Goal: Task Accomplishment & Management: Manage account settings

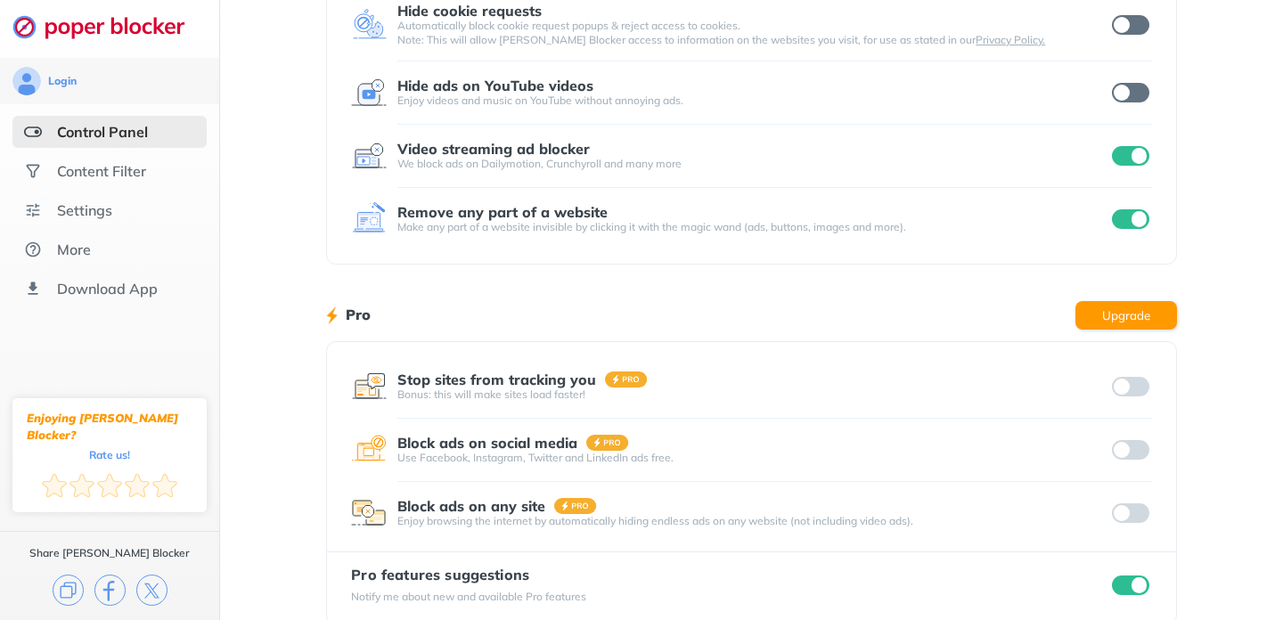
scroll to position [301, 0]
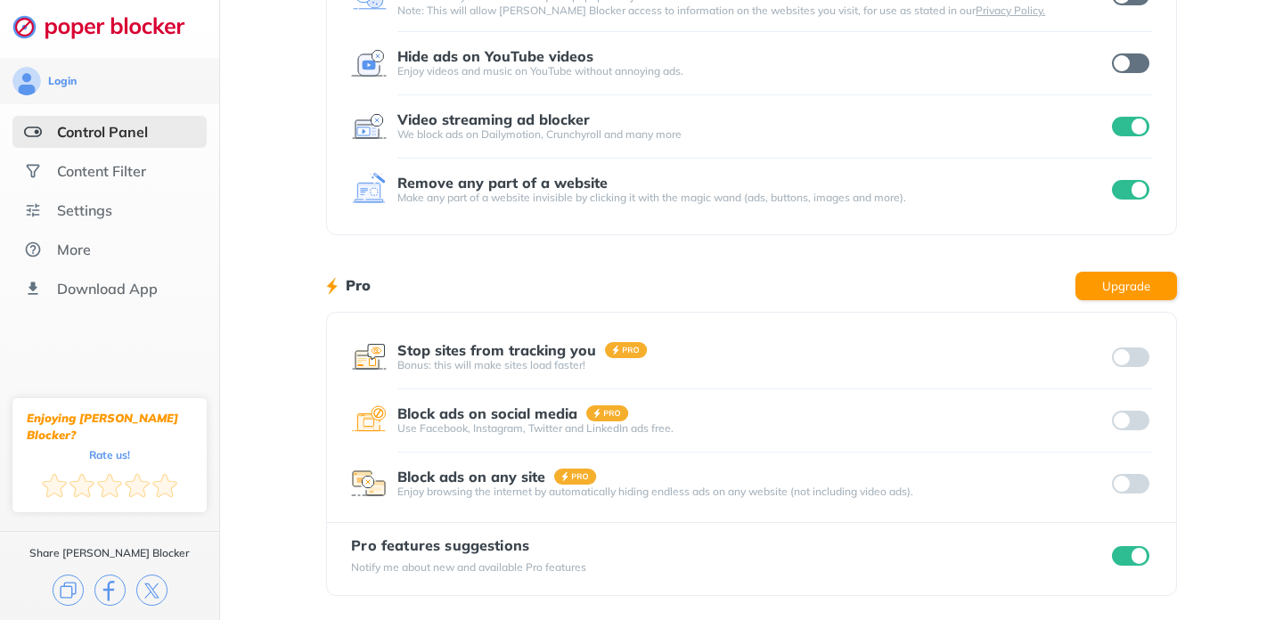
click at [1117, 559] on input "checkbox" at bounding box center [1130, 556] width 37 height 20
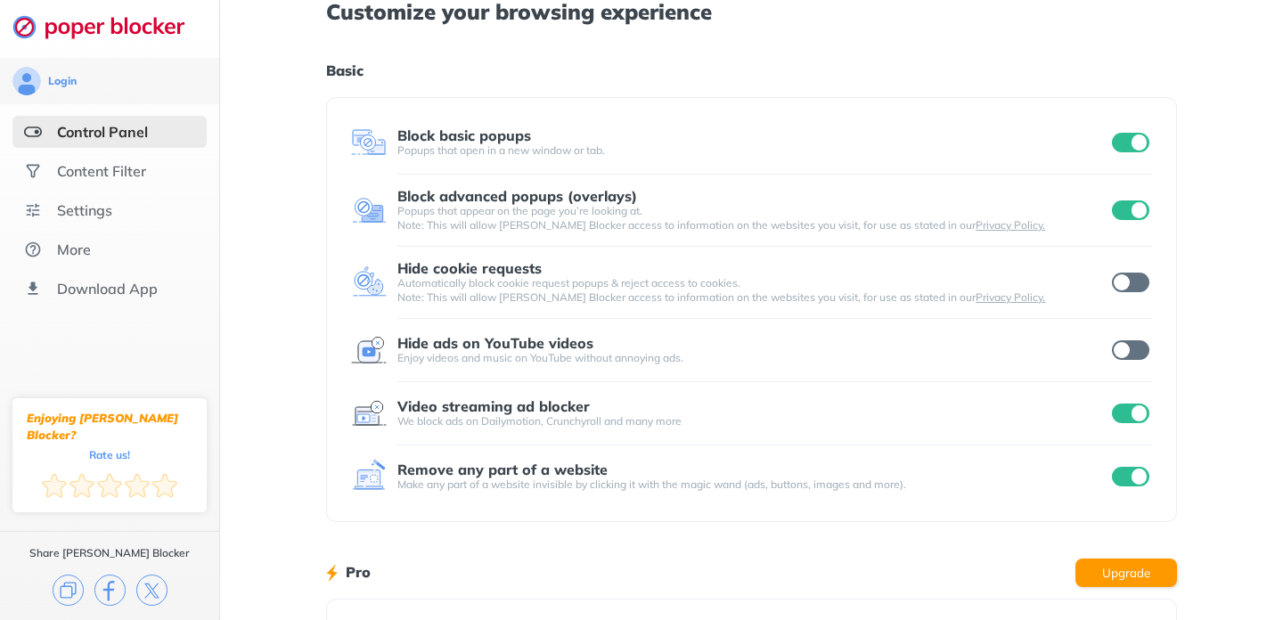
scroll to position [0, 0]
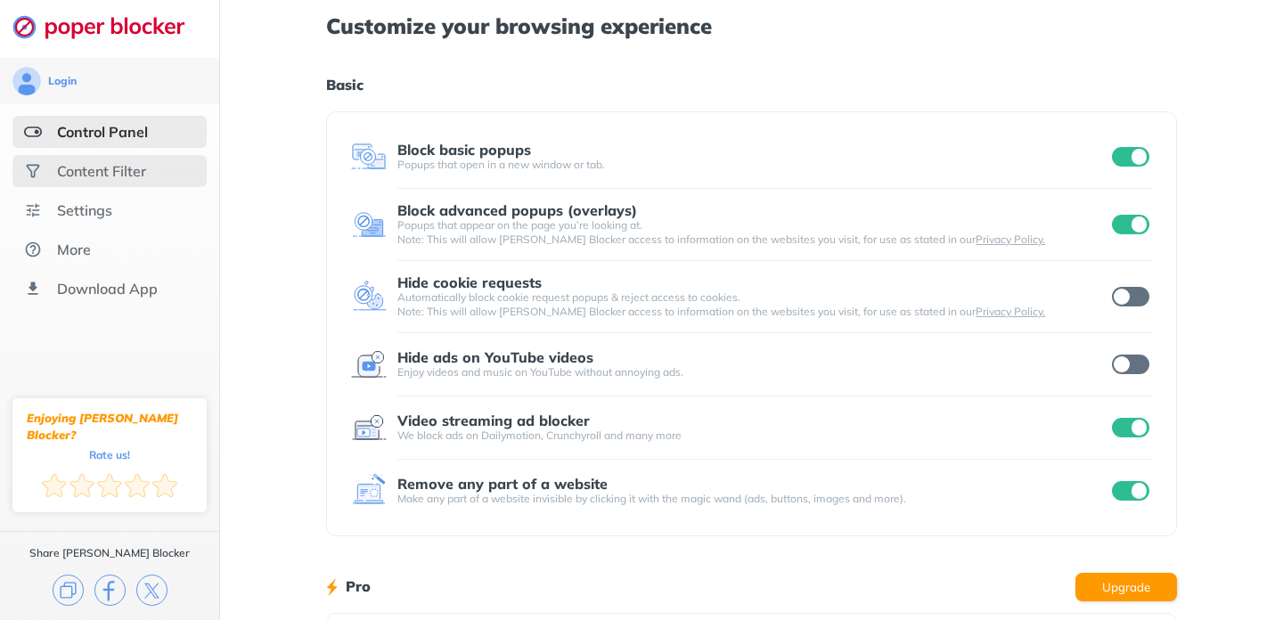
click at [127, 167] on div "Content Filter" at bounding box center [101, 171] width 89 height 18
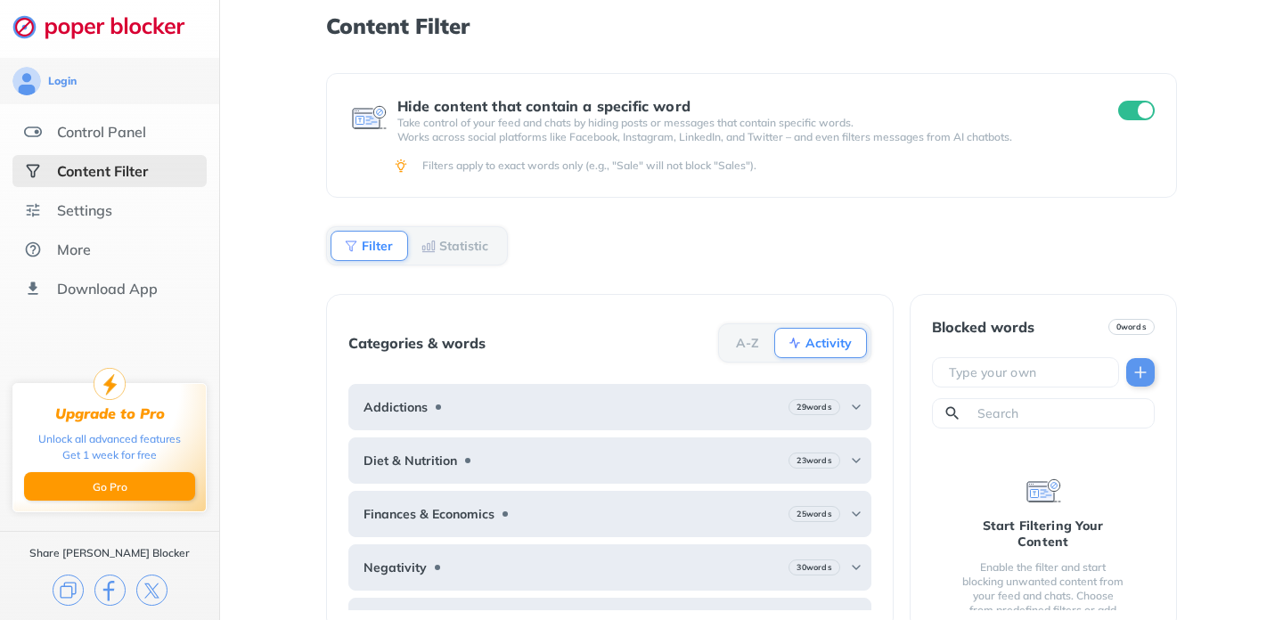
click at [1134, 108] on input "checkbox" at bounding box center [1136, 111] width 37 height 20
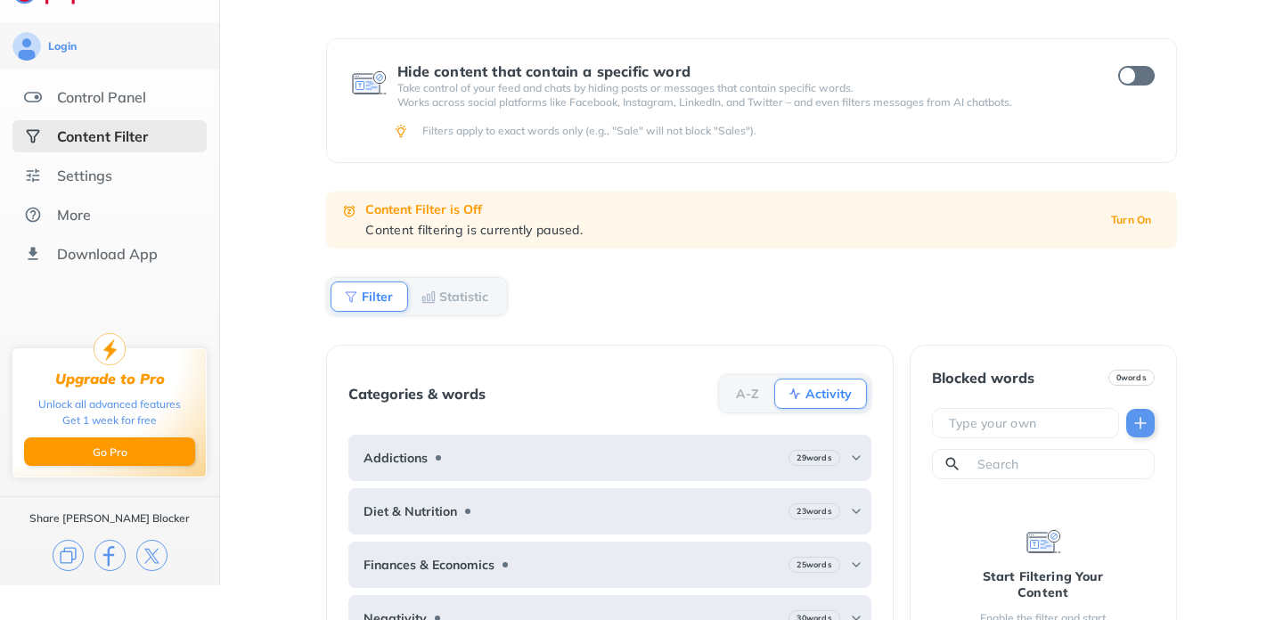
scroll to position [34, 0]
click at [105, 174] on div "Settings" at bounding box center [84, 176] width 55 height 18
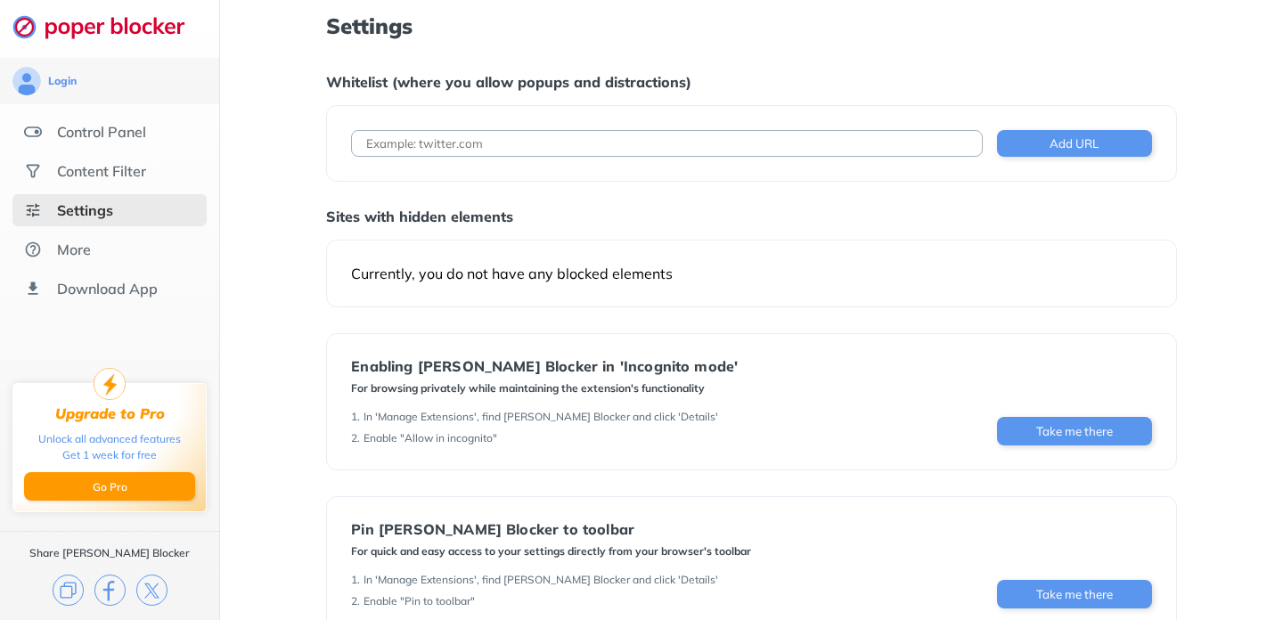
click at [442, 143] on input at bounding box center [666, 143] width 631 height 27
type input "ups.com"
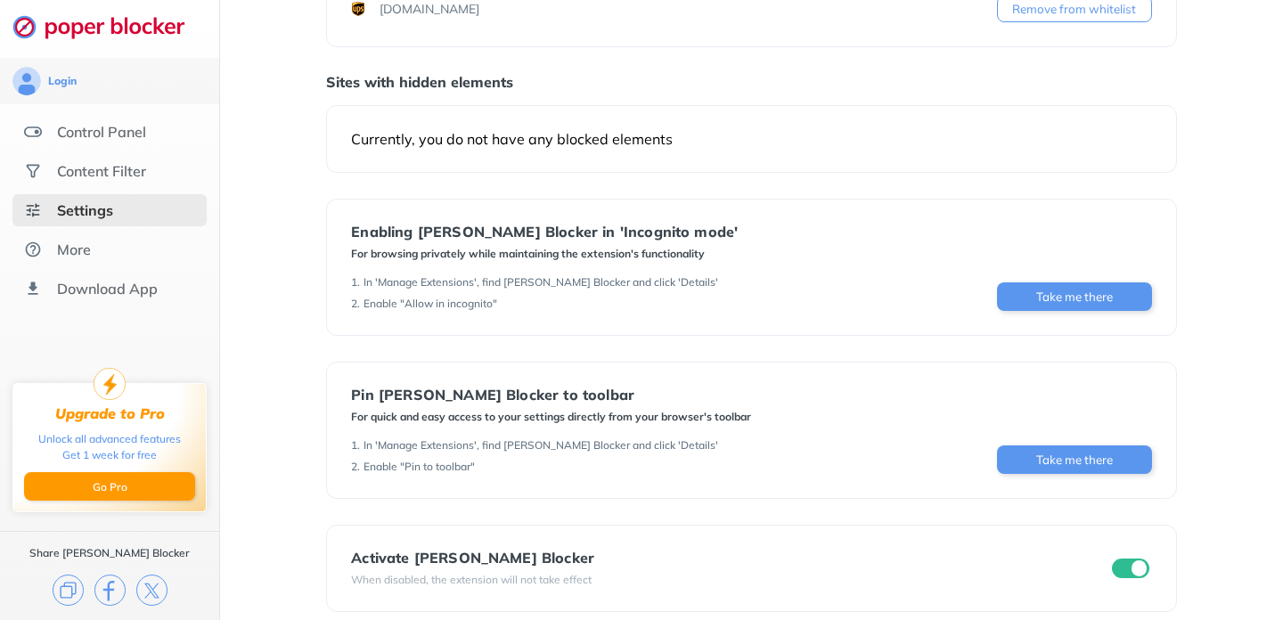
scroll to position [200, 0]
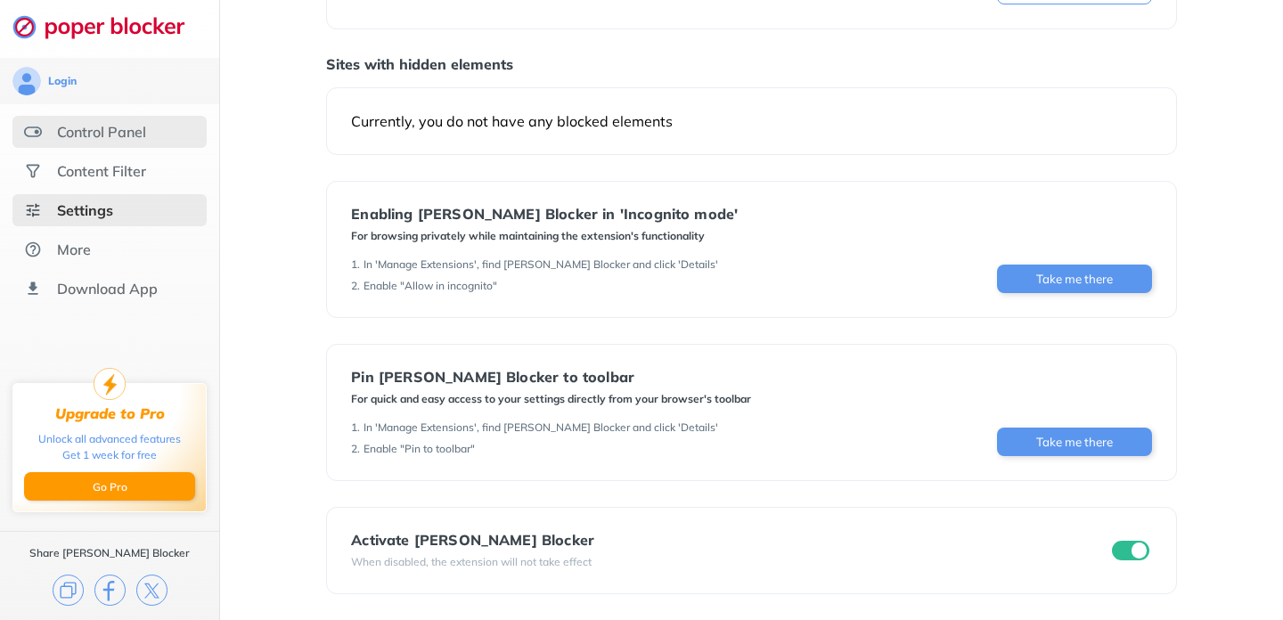
click at [98, 127] on div "Control Panel" at bounding box center [101, 132] width 89 height 18
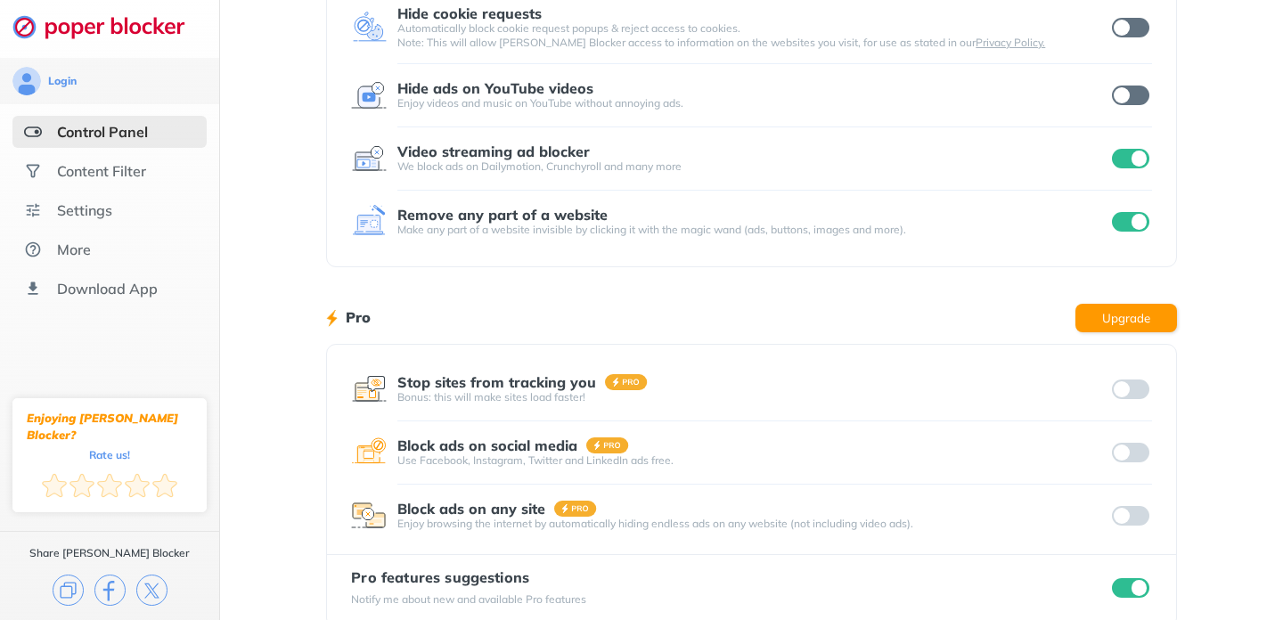
scroll to position [301, 0]
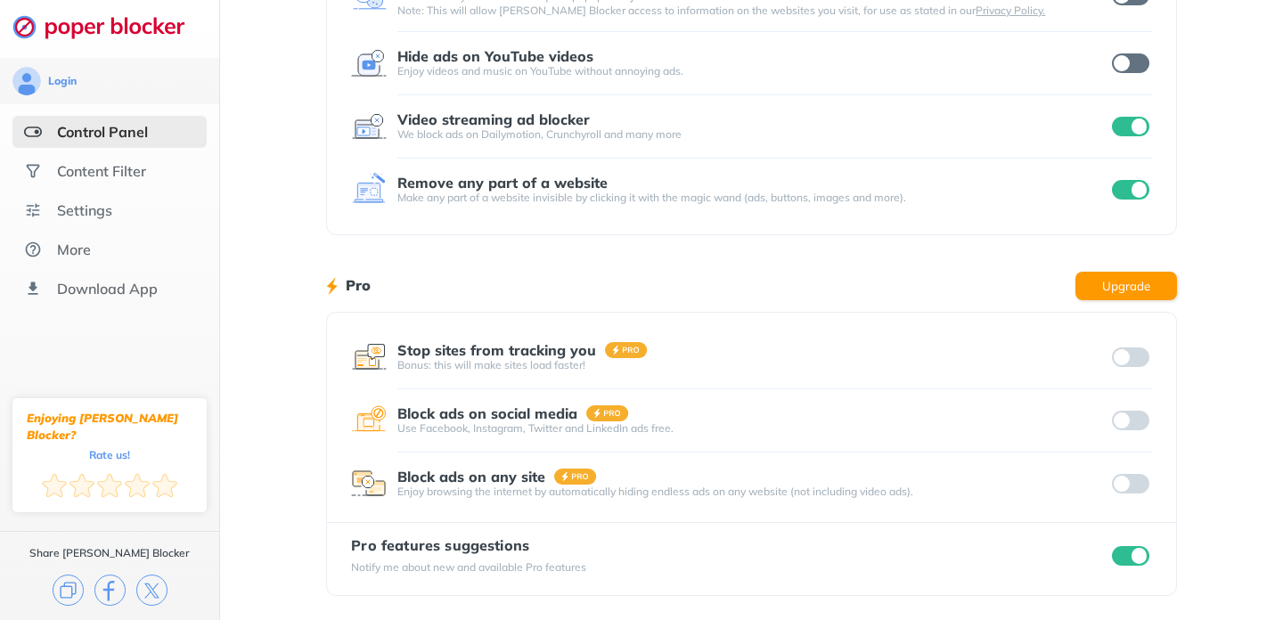
click at [1129, 553] on input "checkbox" at bounding box center [1130, 556] width 37 height 20
click at [121, 170] on div "Content Filter" at bounding box center [101, 171] width 89 height 18
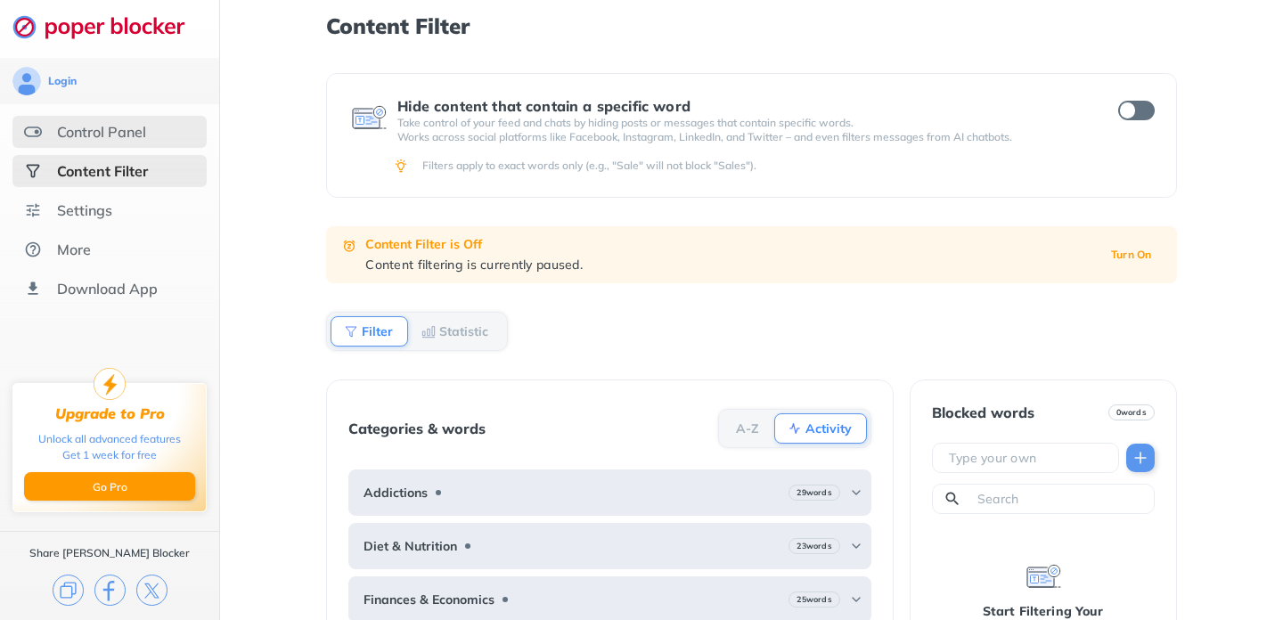
click at [110, 132] on div "Control Panel" at bounding box center [101, 132] width 89 height 18
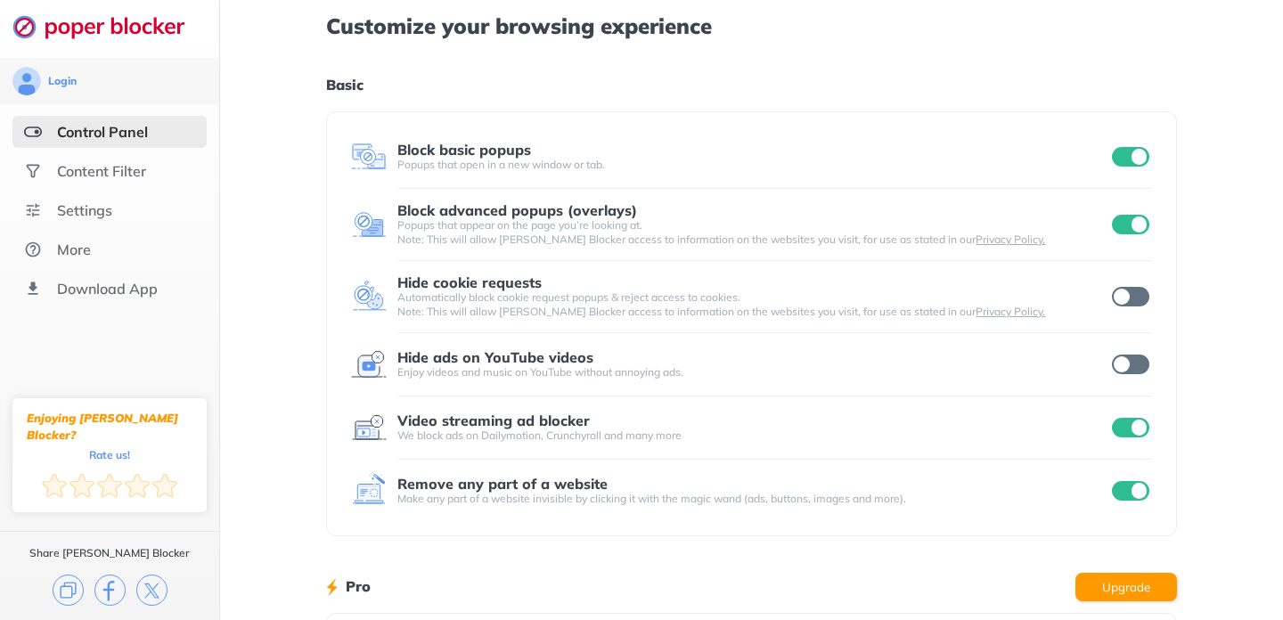
click at [1128, 493] on input "checkbox" at bounding box center [1130, 491] width 37 height 20
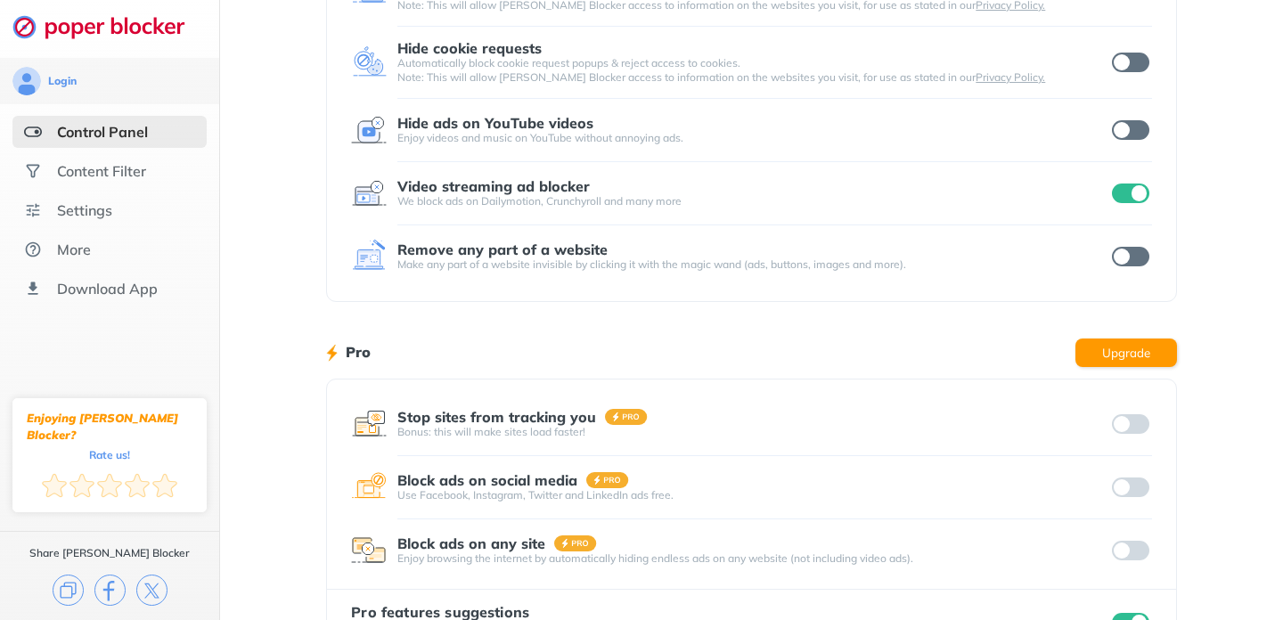
scroll to position [301, 0]
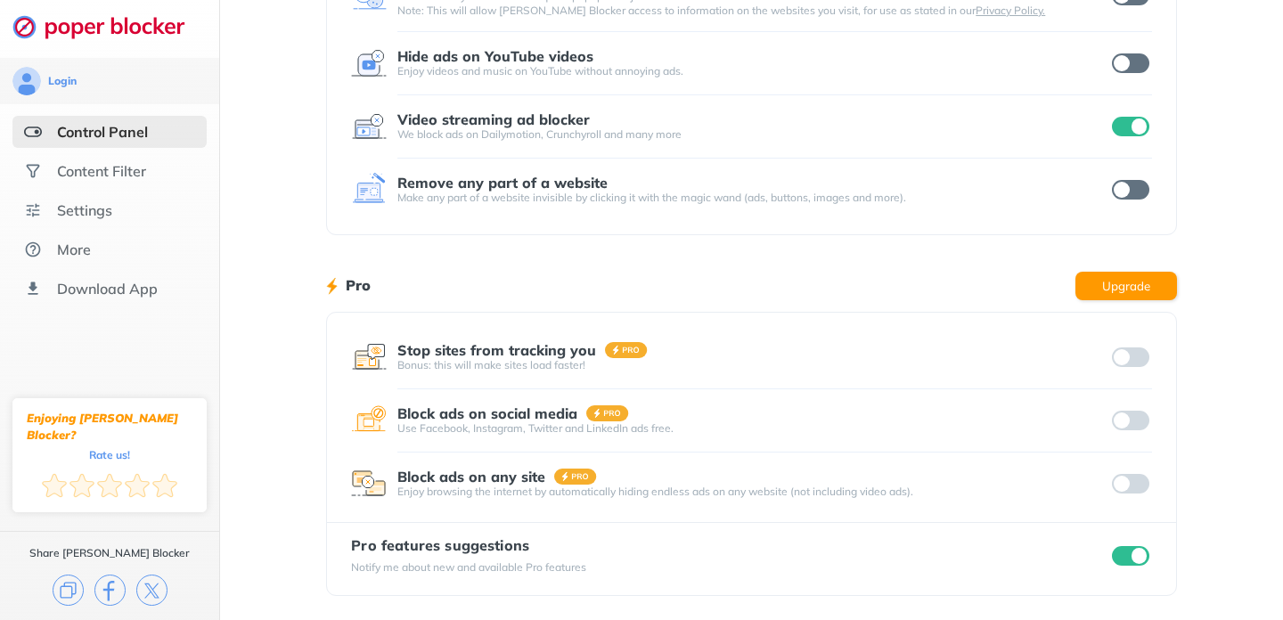
click at [1123, 134] on input "checkbox" at bounding box center [1130, 127] width 37 height 20
click at [1121, 557] on input "checkbox" at bounding box center [1130, 556] width 37 height 20
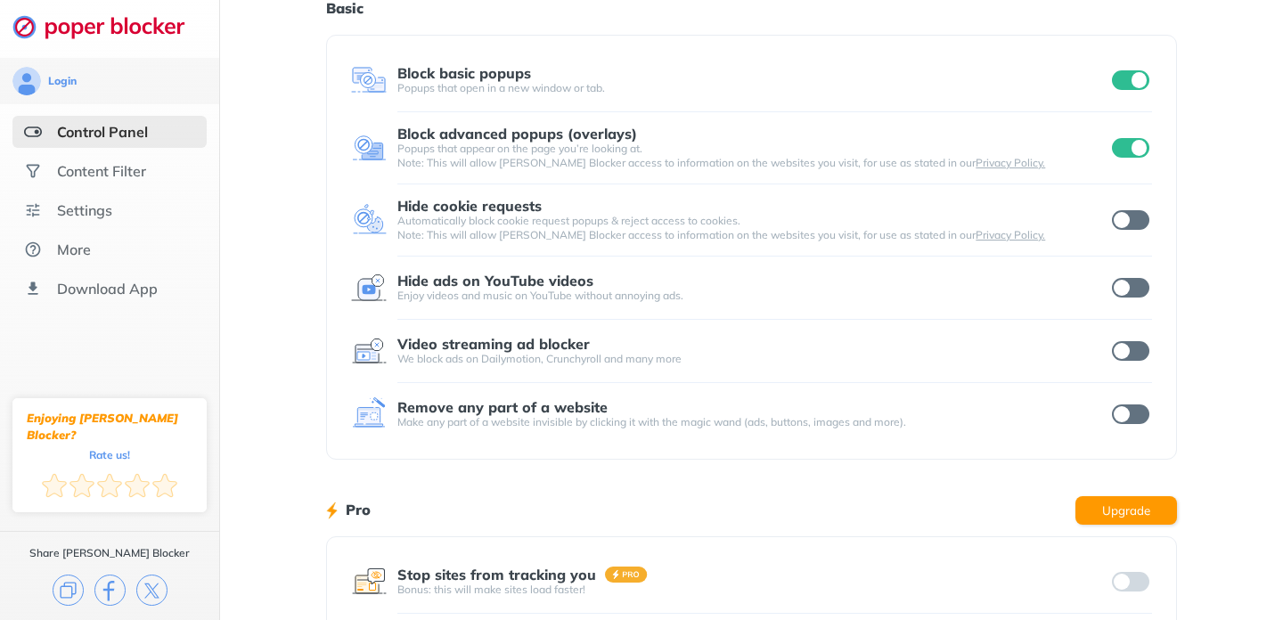
scroll to position [76, 0]
click at [1144, 225] on input "checkbox" at bounding box center [1130, 221] width 37 height 20
click at [1141, 290] on input "checkbox" at bounding box center [1130, 289] width 37 height 20
click at [1140, 345] on input "checkbox" at bounding box center [1130, 352] width 37 height 20
click at [1136, 412] on input "checkbox" at bounding box center [1130, 415] width 37 height 20
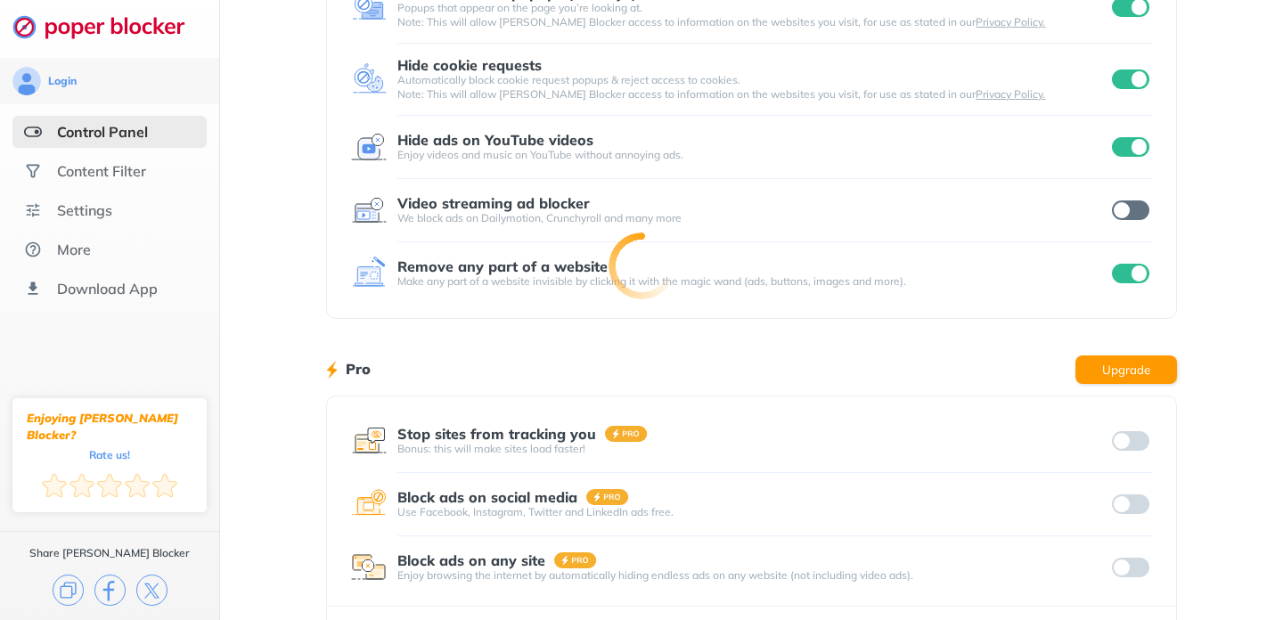
scroll to position [301, 0]
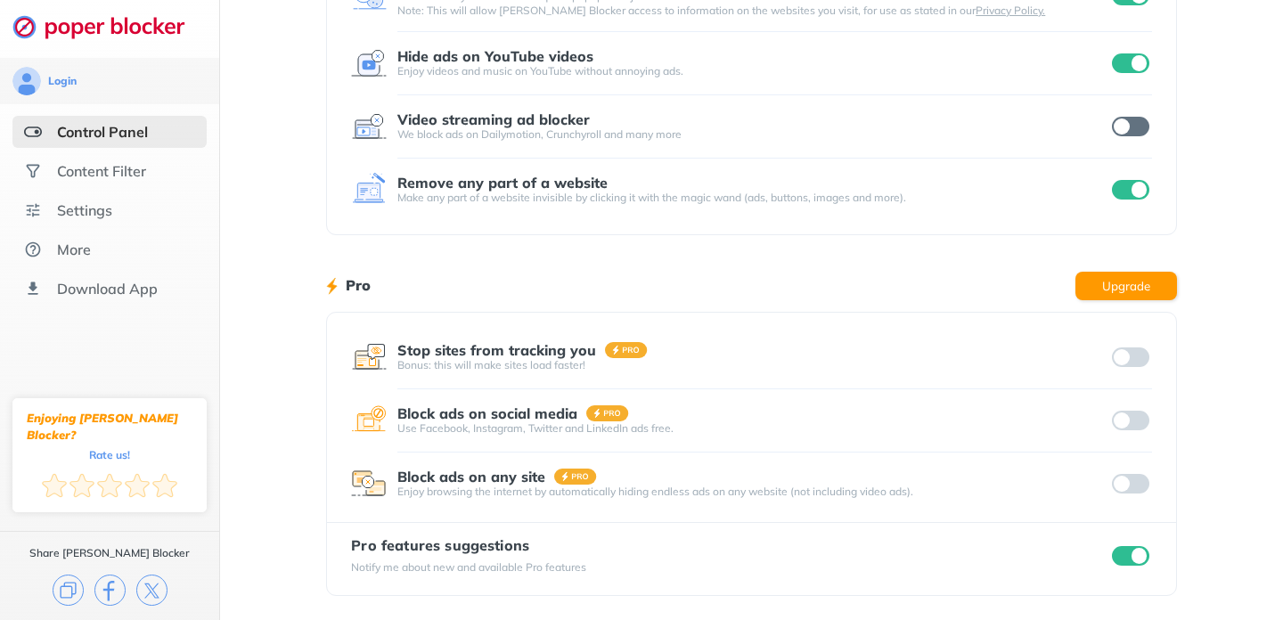
click at [1123, 556] on input "checkbox" at bounding box center [1130, 556] width 37 height 20
click at [1131, 556] on input "checkbox" at bounding box center [1130, 556] width 37 height 20
click at [1129, 198] on input "checkbox" at bounding box center [1130, 190] width 37 height 20
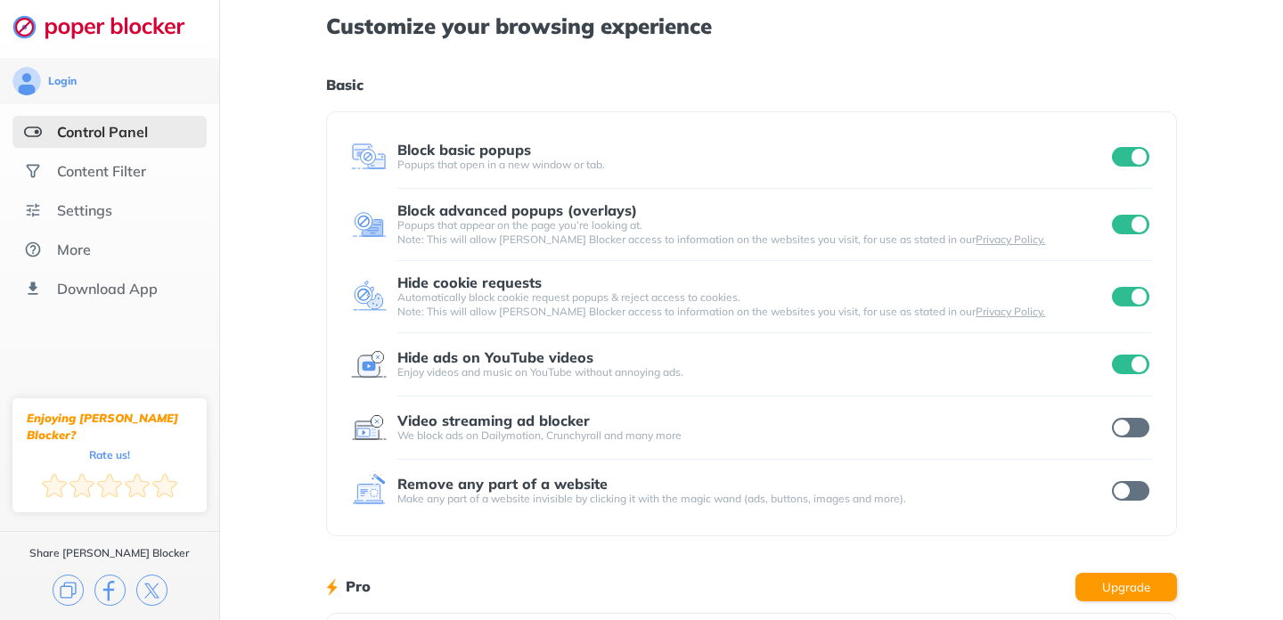
click at [1118, 363] on input "checkbox" at bounding box center [1130, 365] width 37 height 20
click at [1123, 299] on input "checkbox" at bounding box center [1130, 297] width 37 height 20
click at [133, 165] on div "Content Filter" at bounding box center [101, 171] width 89 height 18
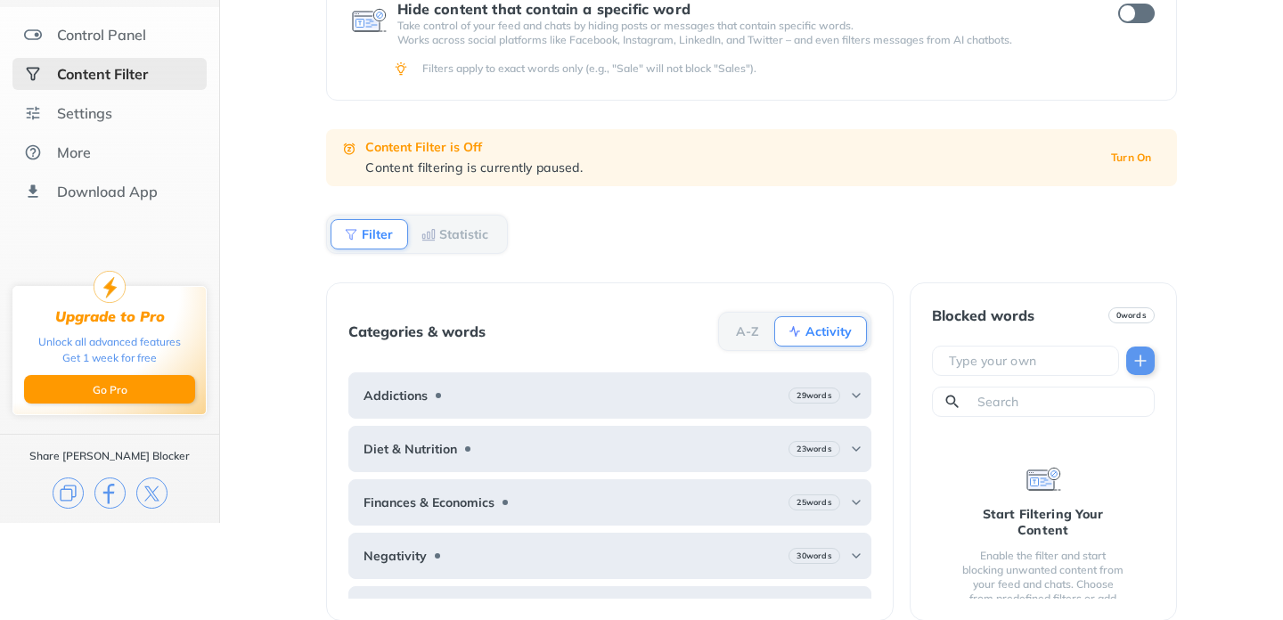
scroll to position [116, 0]
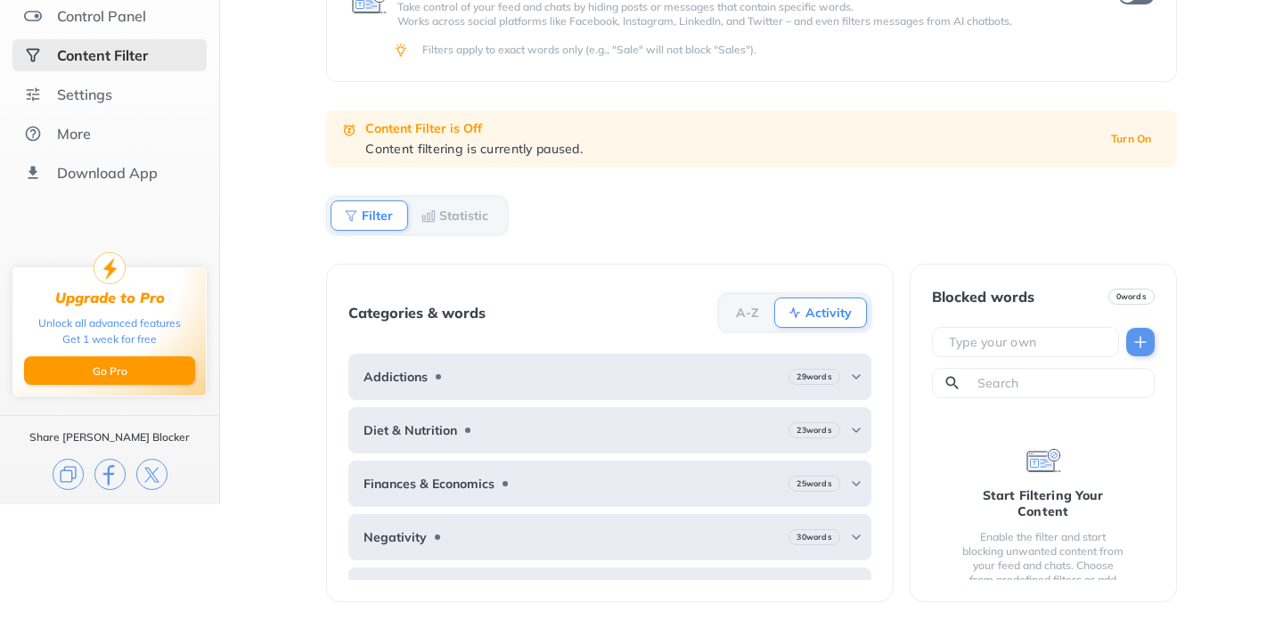
click at [818, 307] on b "Activity" at bounding box center [828, 312] width 46 height 11
click at [97, 99] on div "Settings" at bounding box center [84, 95] width 55 height 18
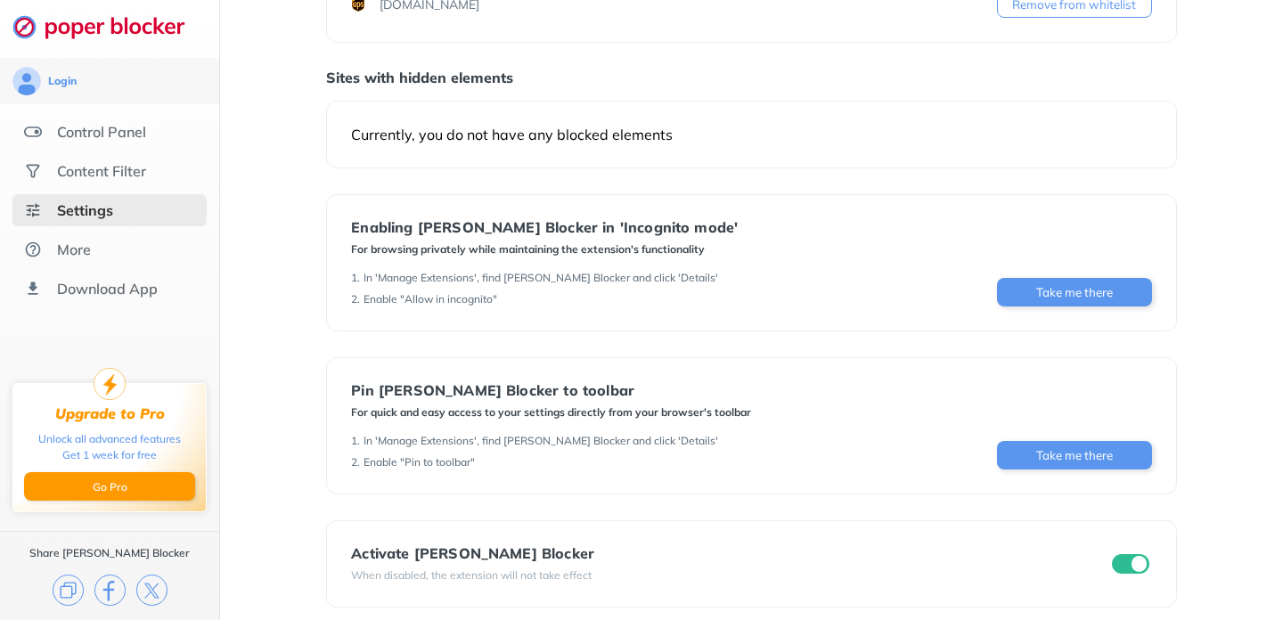
scroll to position [200, 0]
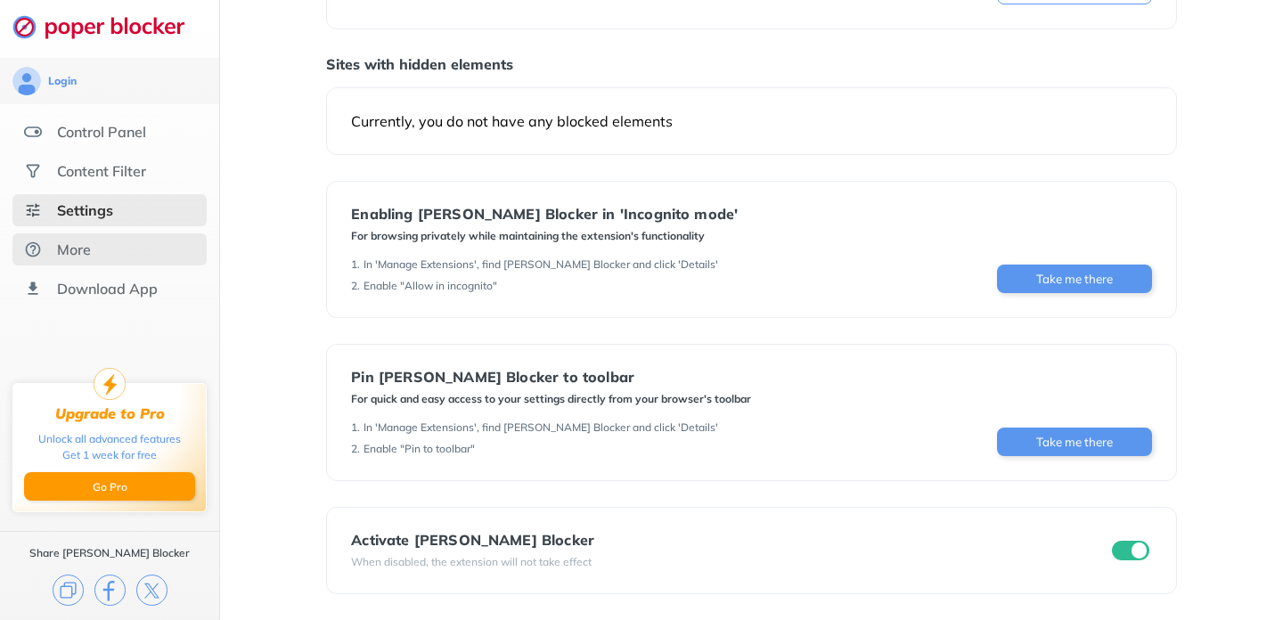
click at [70, 248] on div "More" at bounding box center [74, 250] width 34 height 18
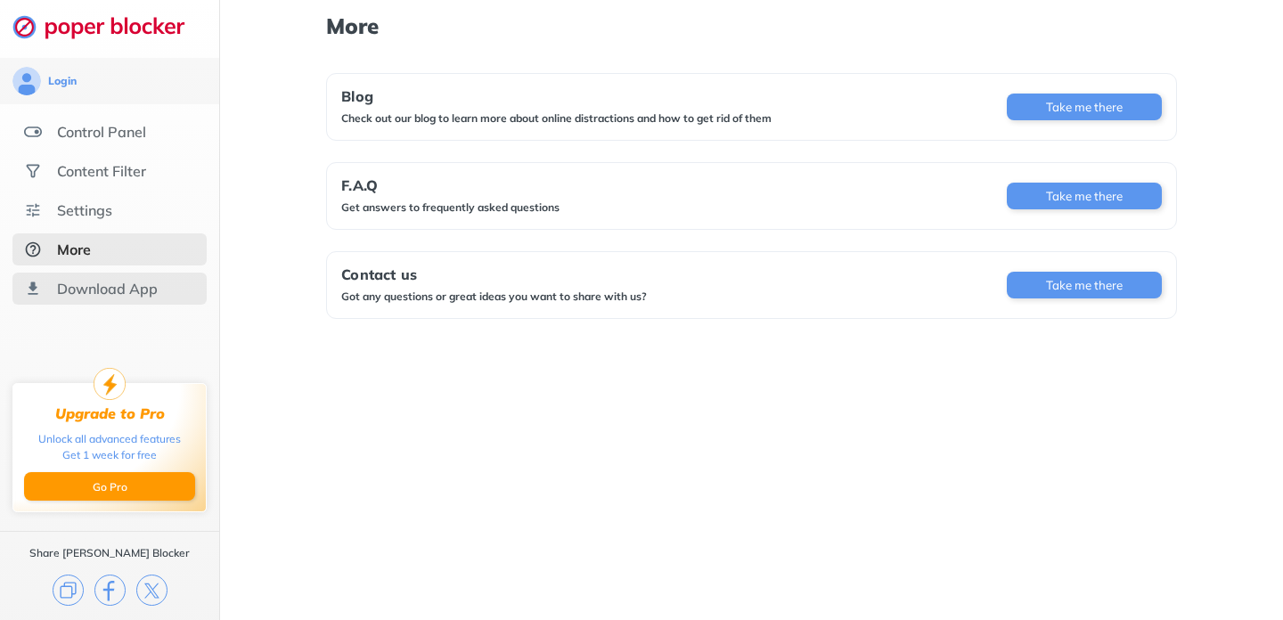
click at [102, 292] on div "Download App" at bounding box center [107, 289] width 101 height 18
